Goal: Task Accomplishment & Management: Manage account settings

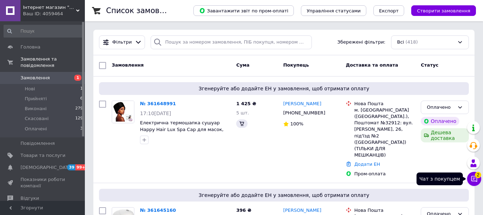
click at [475, 176] on span "2" at bounding box center [478, 172] width 6 height 6
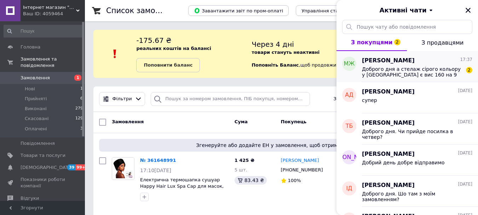
click at [402, 70] on span "Доброго дня а стелаж сірого кольору у [GEOGRAPHIC_DATA] є вис 160 на 9 поличок" at bounding box center [412, 71] width 100 height 11
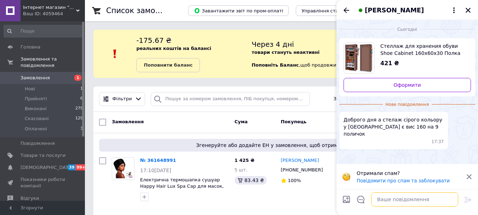
click at [382, 200] on textarea at bounding box center [414, 199] width 87 height 14
type textarea "д"
type textarea "Добрий день ні немає"
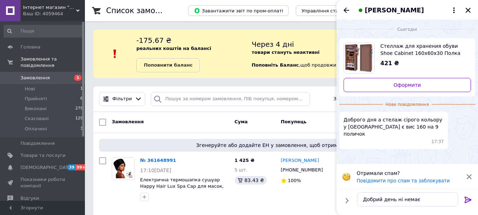
click at [468, 200] on icon at bounding box center [468, 199] width 8 height 8
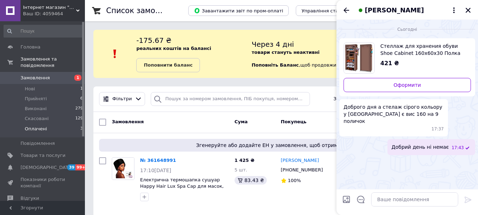
click at [32, 126] on span "Оплачені" at bounding box center [36, 129] width 22 height 6
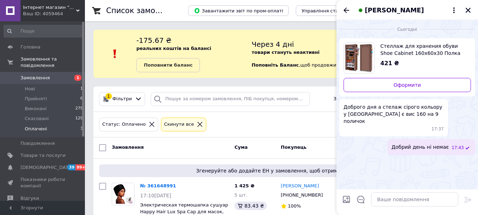
click at [468, 10] on icon "Закрити" at bounding box center [468, 10] width 6 height 6
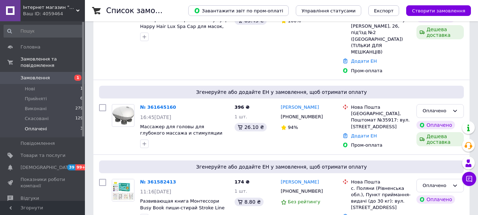
scroll to position [194, 0]
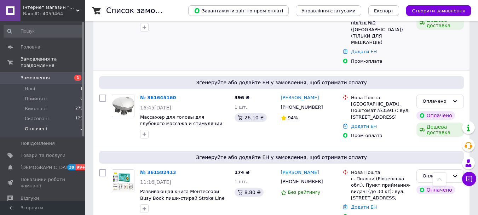
drag, startPoint x: 63, startPoint y: 52, endPoint x: 173, endPoint y: 32, distance: 112.1
click at [173, 32] on div at bounding box center [185, 27] width 92 height 11
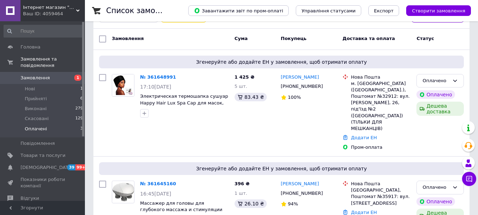
scroll to position [109, 0]
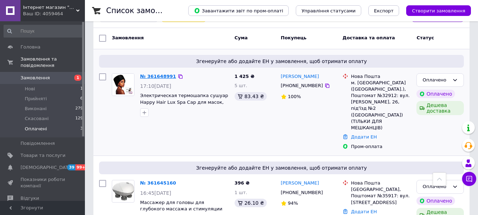
click at [157, 76] on link "№ 361648991" at bounding box center [158, 76] width 36 height 5
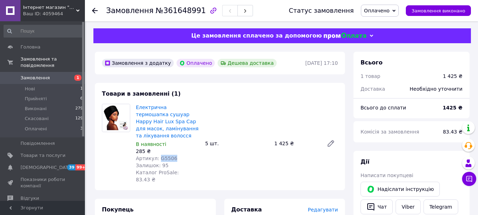
drag, startPoint x: 171, startPoint y: 150, endPoint x: 180, endPoint y: 158, distance: 12.0
click at [157, 155] on div "Артикул: G5506" at bounding box center [168, 158] width 64 height 7
copy span "G5506"
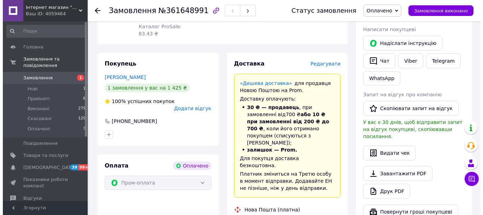
scroll to position [118, 0]
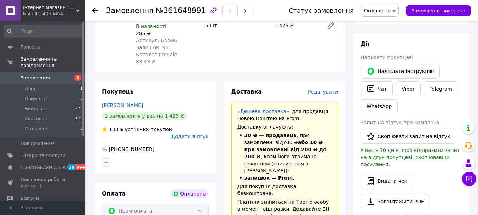
click at [324, 89] on span "Редагувати" at bounding box center [323, 92] width 30 height 6
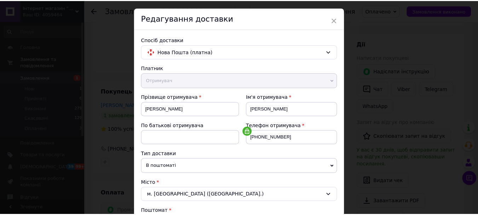
scroll to position [0, 0]
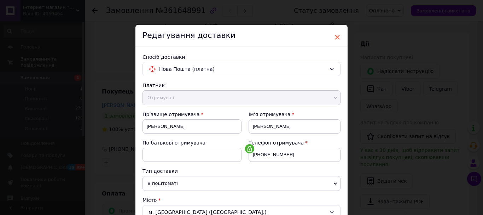
click at [337, 37] on span "×" at bounding box center [337, 37] width 6 height 12
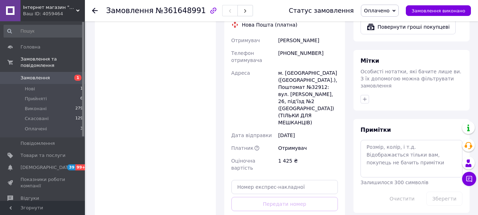
scroll to position [338, 0]
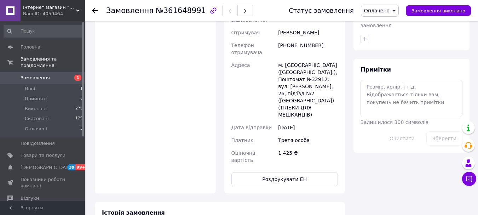
scroll to position [419, 0]
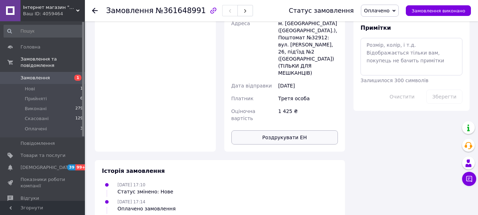
click at [283, 130] on button "Роздрукувати ЕН" at bounding box center [284, 137] width 107 height 14
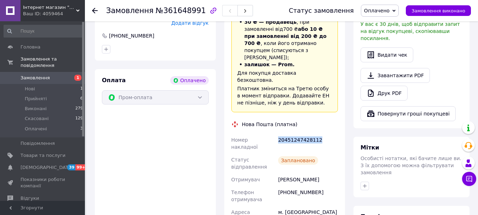
drag, startPoint x: 316, startPoint y: 111, endPoint x: 278, endPoint y: 113, distance: 37.9
click at [278, 133] on div "20451247428112" at bounding box center [307, 143] width 63 height 20
copy div "20451247428112"
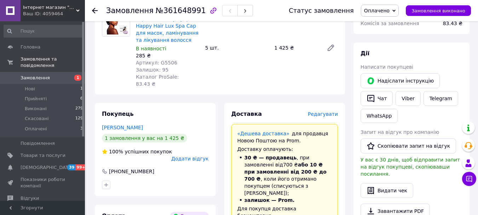
scroll to position [88, 0]
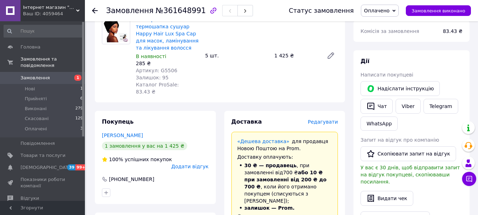
click at [395, 11] on icon at bounding box center [393, 11] width 3 height 2
click at [386, 25] on li "Прийнято" at bounding box center [379, 24] width 37 height 11
click at [93, 11] on use at bounding box center [95, 11] width 6 height 6
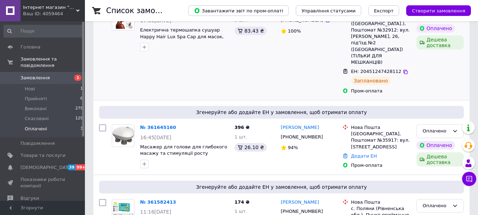
scroll to position [188, 0]
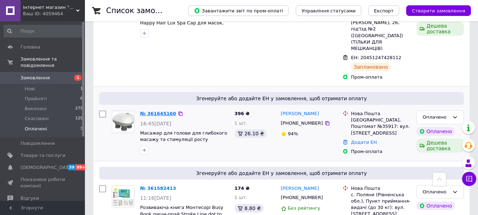
click at [156, 111] on link "№ 361645160" at bounding box center [158, 113] width 36 height 5
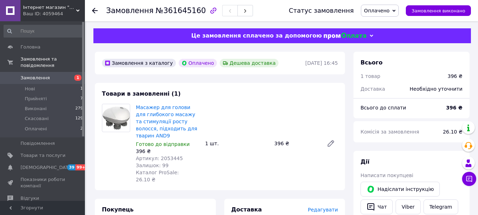
scroll to position [94, 0]
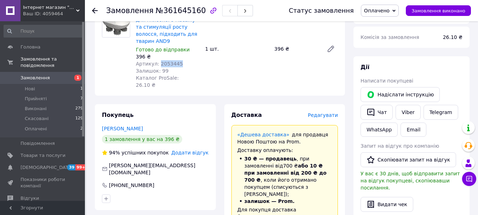
drag, startPoint x: 175, startPoint y: 57, endPoint x: 157, endPoint y: 57, distance: 18.0
click at [157, 61] on span "Артикул: 2053445" at bounding box center [159, 64] width 47 height 6
copy span "2053445"
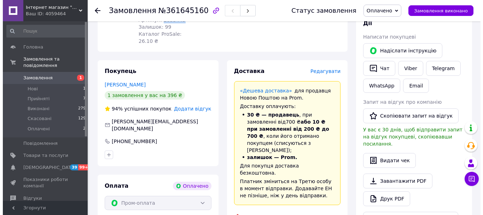
scroll to position [137, 0]
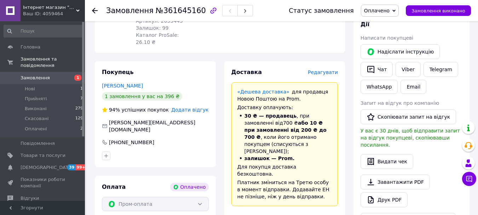
click at [324, 69] on span "Редагувати" at bounding box center [323, 72] width 30 height 6
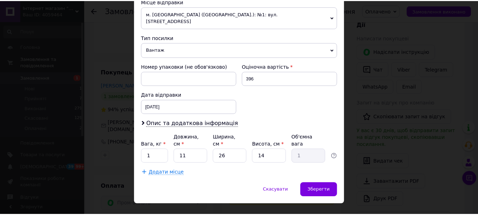
scroll to position [0, 0]
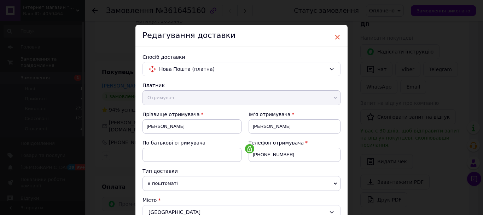
click at [337, 37] on span "×" at bounding box center [337, 37] width 6 height 12
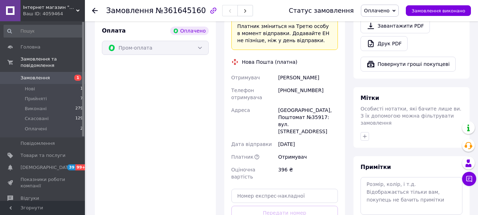
scroll to position [294, 0]
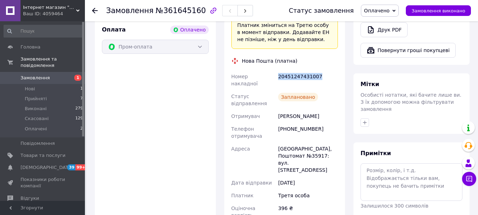
drag, startPoint x: 315, startPoint y: 48, endPoint x: 278, endPoint y: 50, distance: 37.2
click at [278, 70] on div "20451247431007" at bounding box center [307, 80] width 63 height 20
copy div "20451247431007"
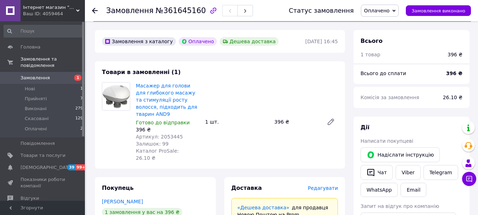
scroll to position [21, 0]
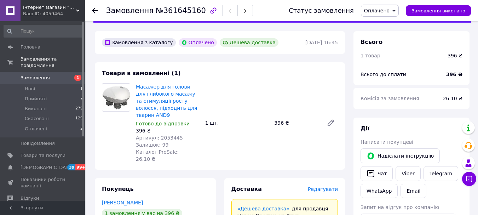
click at [395, 11] on icon at bounding box center [393, 11] width 3 height 2
click at [385, 24] on li "Прийнято" at bounding box center [379, 24] width 37 height 11
click at [94, 8] on use at bounding box center [95, 11] width 6 height 6
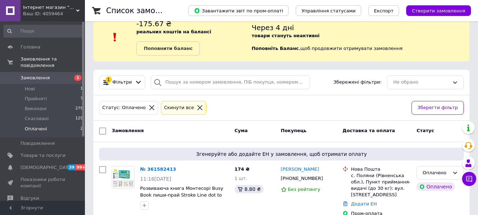
scroll to position [33, 0]
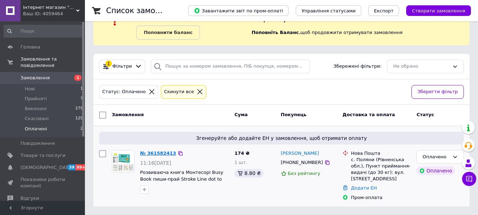
click at [159, 153] on link "№ 361582413" at bounding box center [158, 152] width 36 height 5
